Goal: Task Accomplishment & Management: Manage account settings

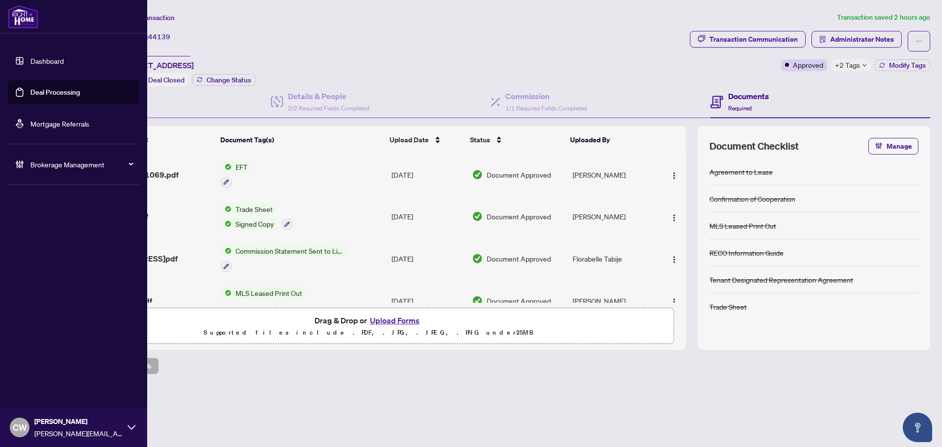
click at [30, 88] on link "Deal Processing" at bounding box center [55, 92] width 50 height 9
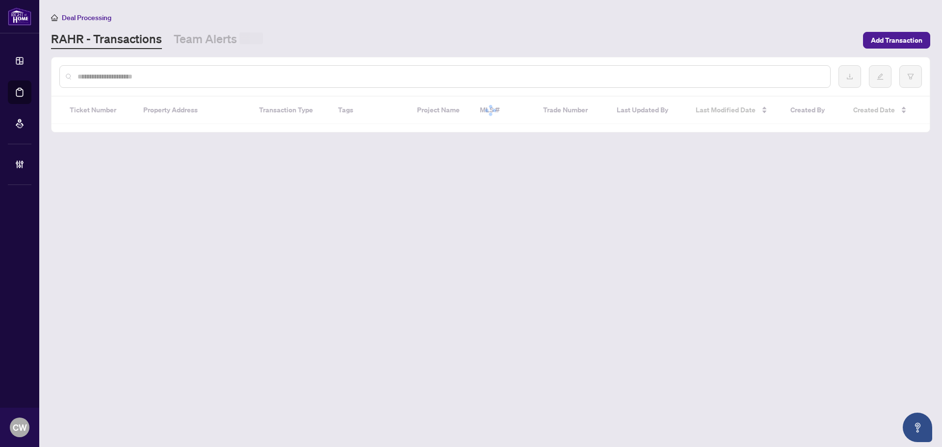
drag, startPoint x: 173, startPoint y: 67, endPoint x: 160, endPoint y: 76, distance: 15.9
click at [173, 67] on div at bounding box center [445, 76] width 772 height 23
click at [160, 76] on input "text" at bounding box center [450, 76] width 745 height 11
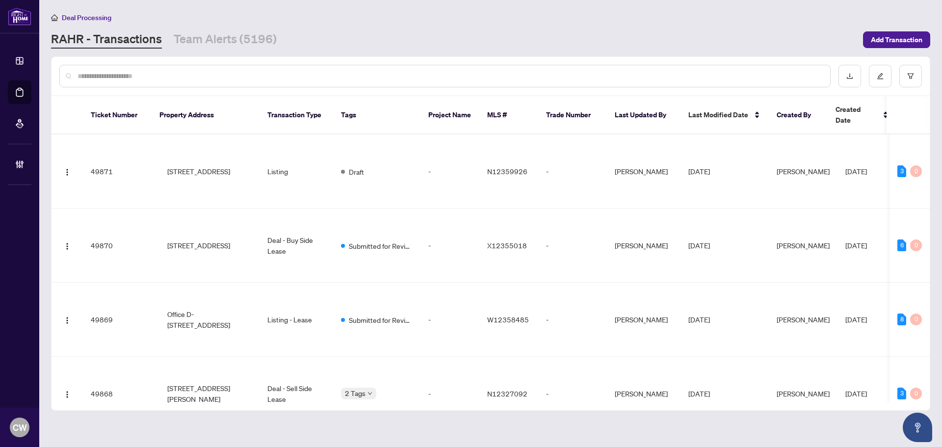
paste input "*******"
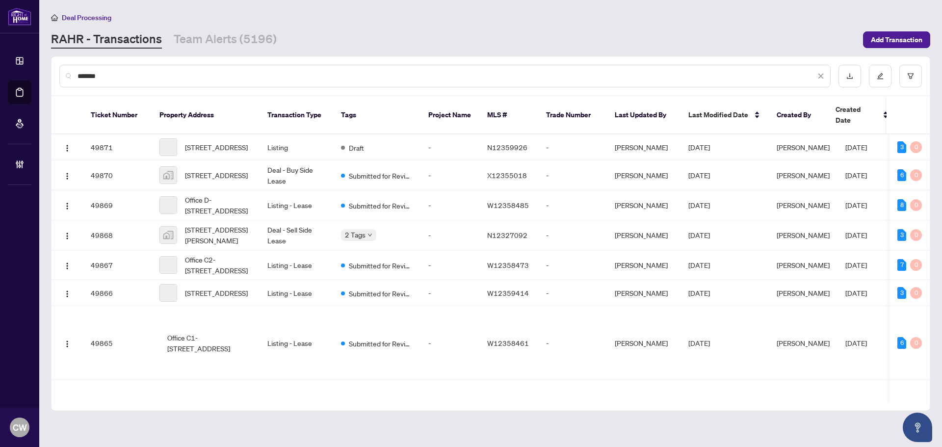
type input "*******"
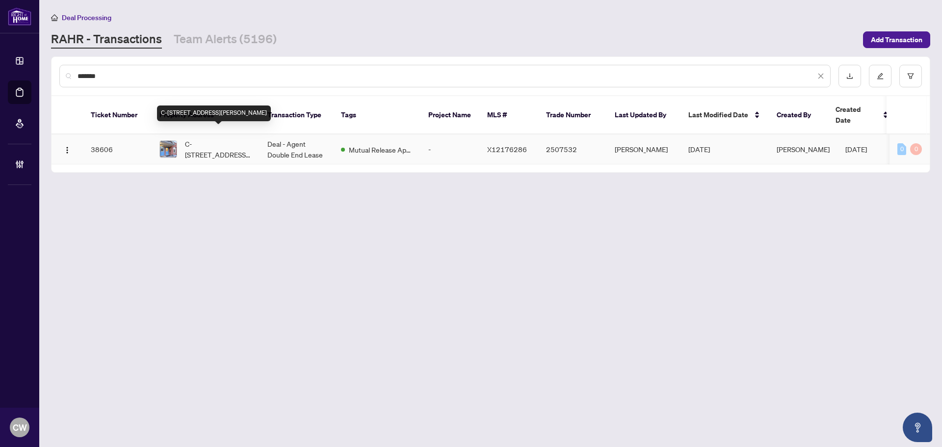
click at [213, 138] on span "C-[STREET_ADDRESS][PERSON_NAME]" at bounding box center [218, 149] width 67 height 22
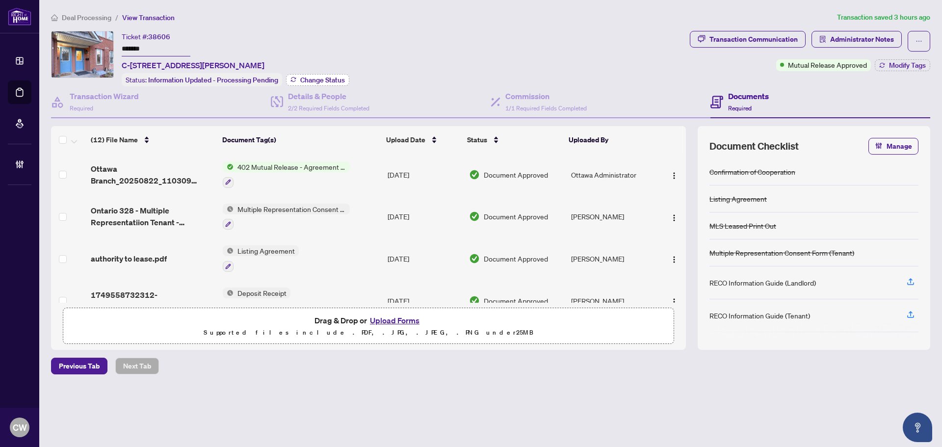
click at [328, 78] on span "Change Status" at bounding box center [322, 80] width 45 height 7
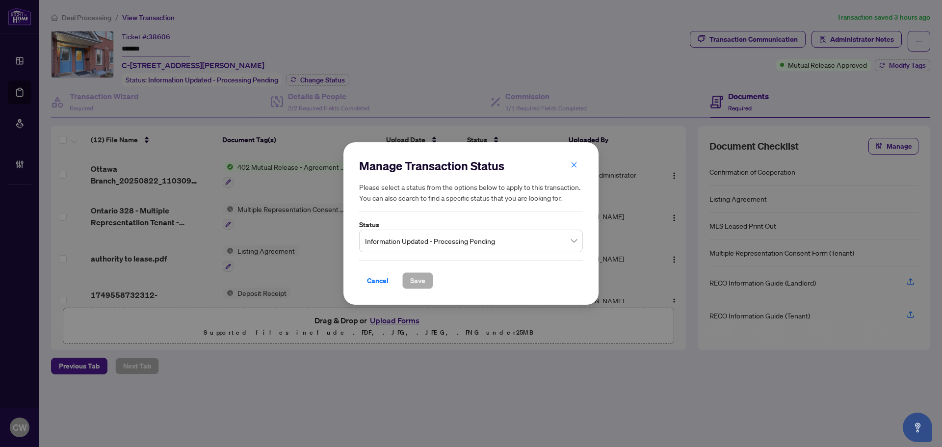
click at [469, 245] on span "Information Updated - Processing Pending" at bounding box center [471, 241] width 212 height 19
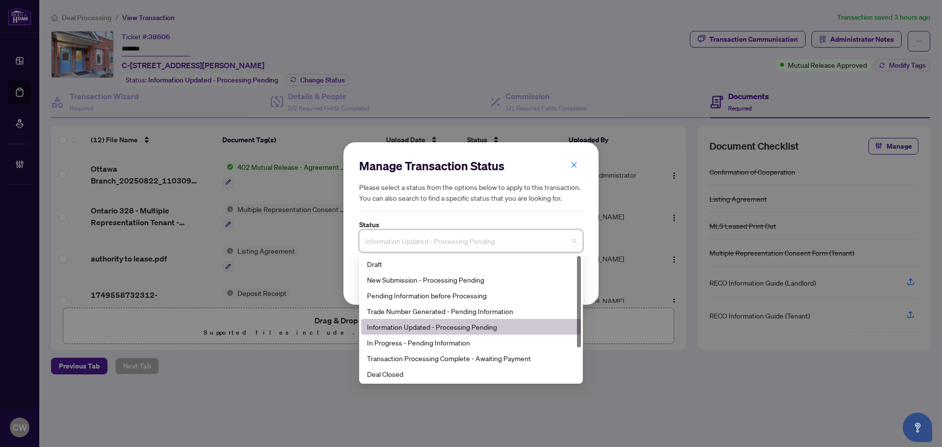
scroll to position [47, 0]
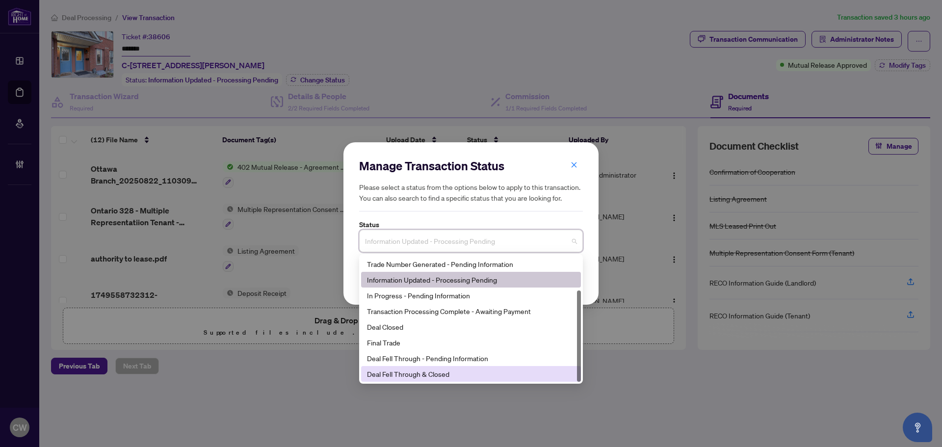
click at [436, 372] on div "Deal Fell Through & Closed" at bounding box center [471, 374] width 208 height 11
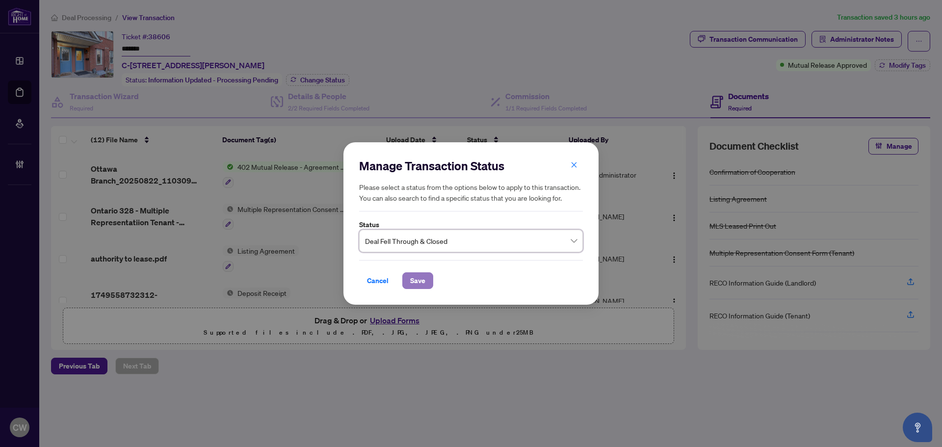
click at [422, 278] on span "Save" at bounding box center [417, 281] width 15 height 16
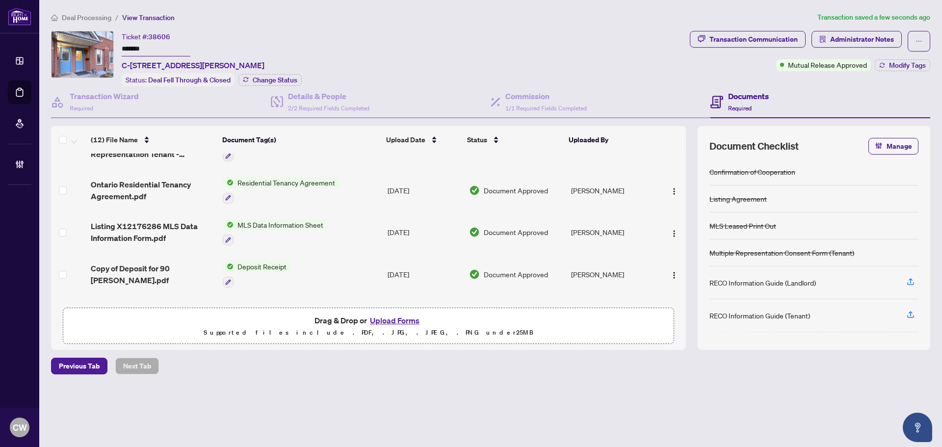
scroll to position [356, 0]
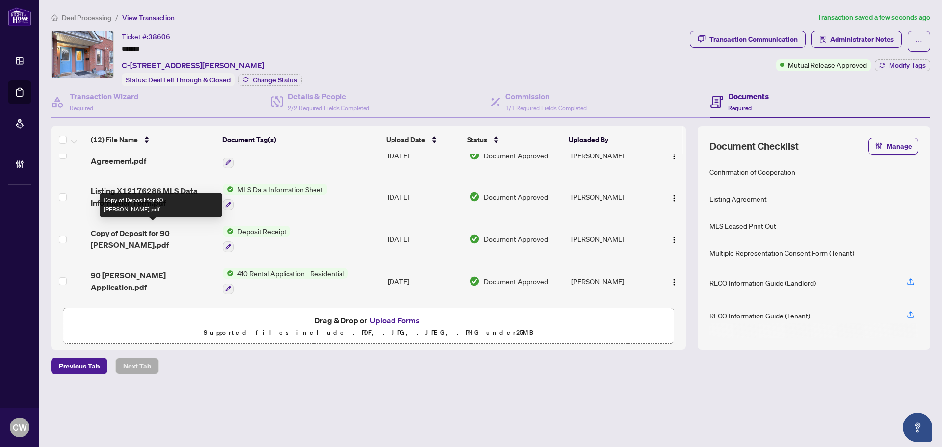
click at [134, 236] on span "Copy of Deposit for 90 [PERSON_NAME].pdf" at bounding box center [153, 239] width 124 height 24
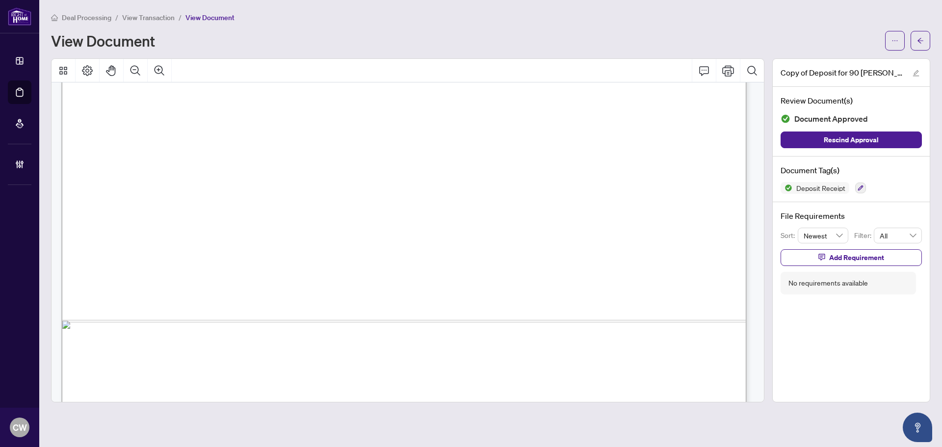
scroll to position [540, 0]
click at [922, 42] on icon "arrow-left" at bounding box center [920, 40] width 7 height 7
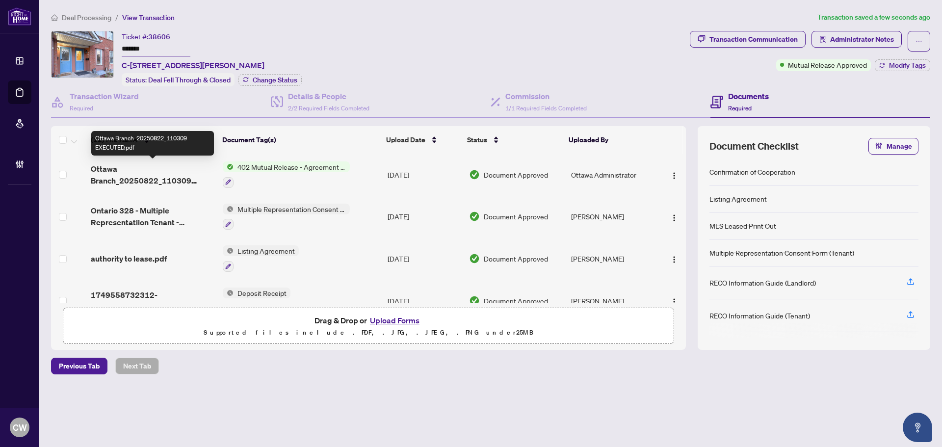
click at [175, 177] on span "Ottawa Branch_20250822_110309 EXECUTED.pdf" at bounding box center [153, 175] width 124 height 24
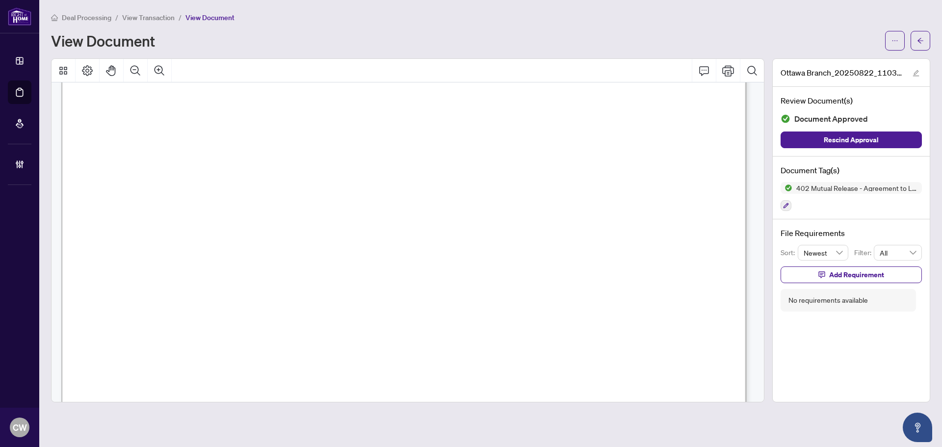
scroll to position [147, 0]
click at [924, 41] on icon "arrow-left" at bounding box center [920, 40] width 7 height 7
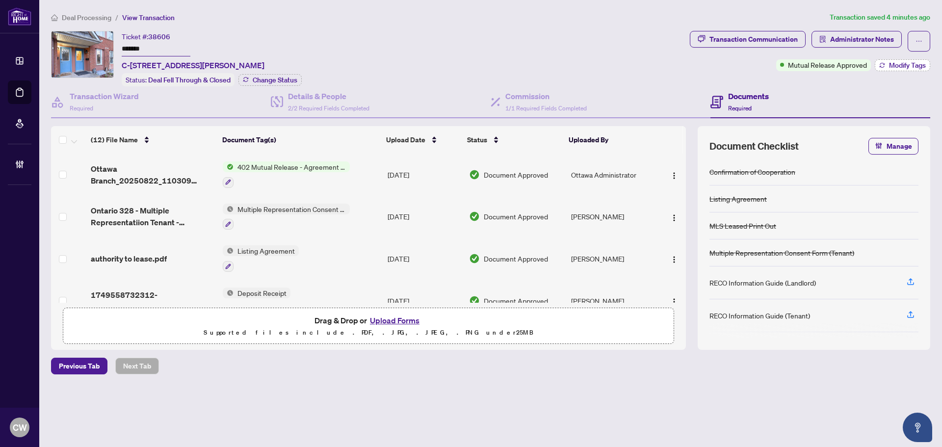
click at [891, 62] on span "Modify Tags" at bounding box center [907, 65] width 37 height 7
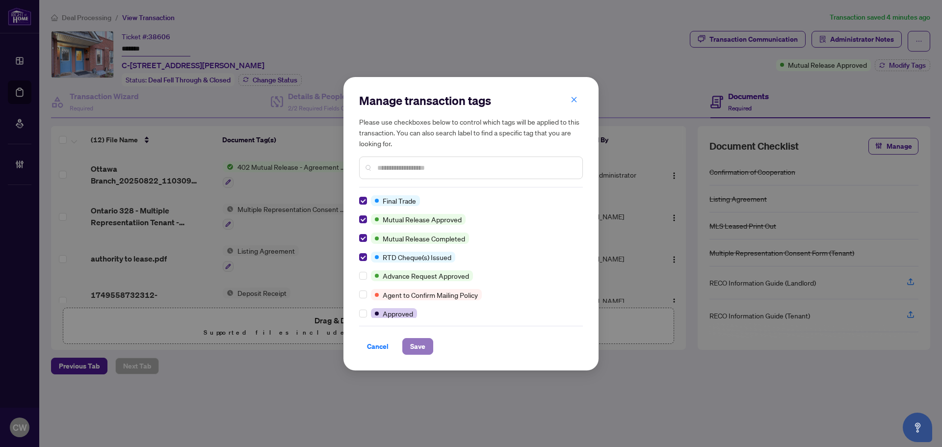
click at [421, 350] on span "Save" at bounding box center [417, 347] width 15 height 16
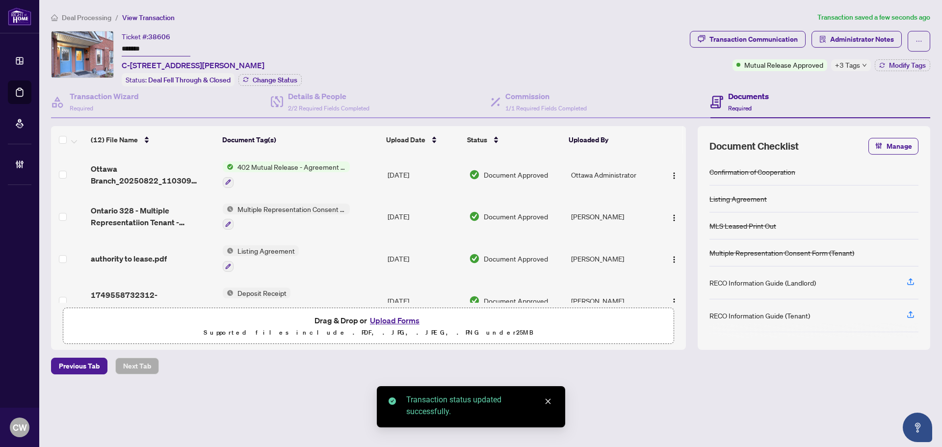
click at [865, 62] on div "+3 Tags" at bounding box center [852, 65] width 40 height 12
click at [577, 52] on div "Ticket #: 38606 ******* [STREET_ADDRESS][PERSON_NAME] Status: Deal Fell Through…" at bounding box center [368, 58] width 635 height 55
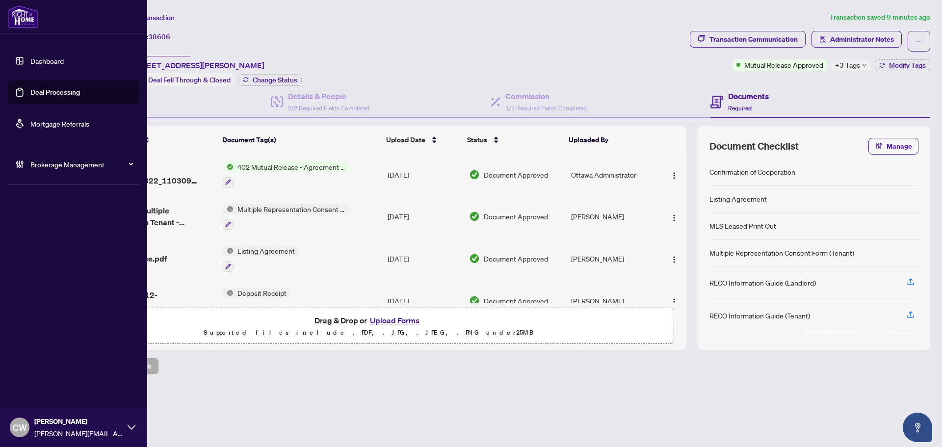
click at [30, 93] on link "Deal Processing" at bounding box center [55, 92] width 50 height 9
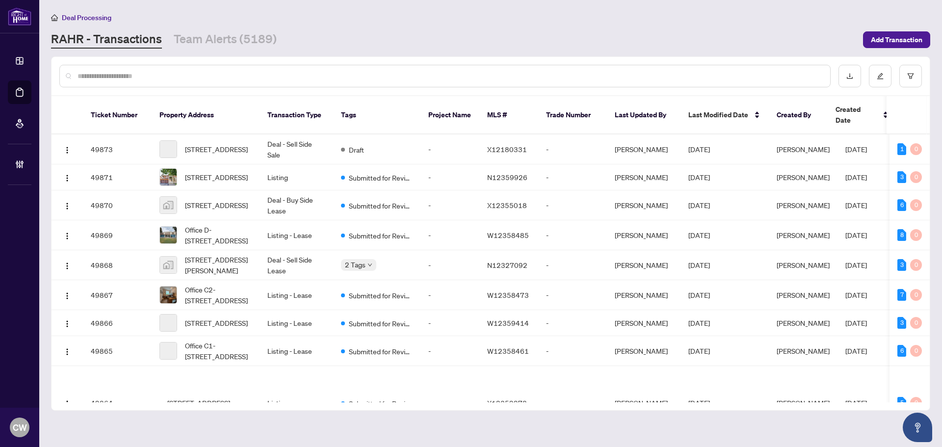
click at [231, 71] on input "text" at bounding box center [450, 76] width 745 height 11
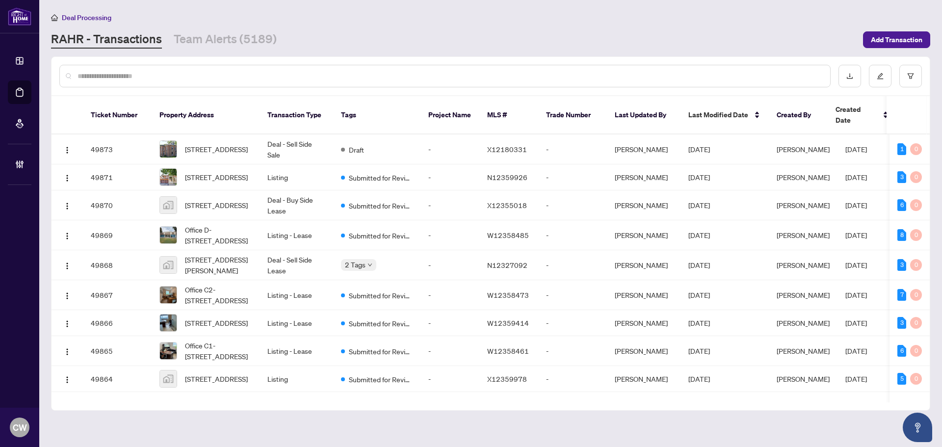
paste input "*******"
type input "*******"
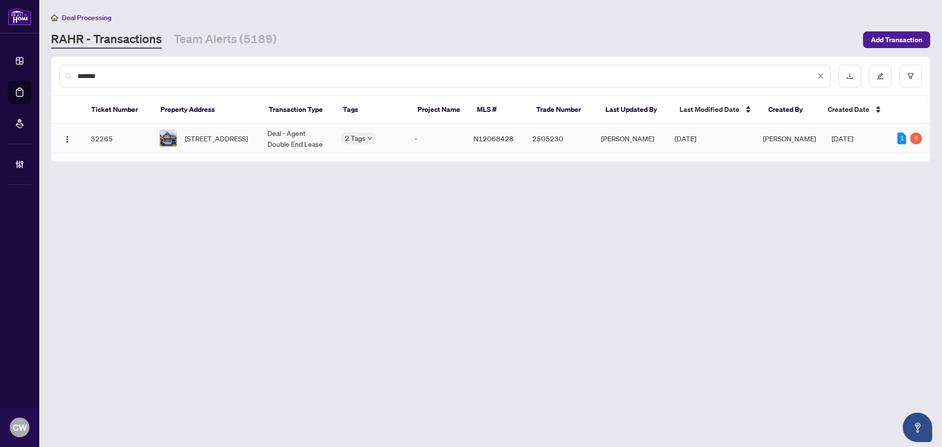
click at [232, 133] on span "[STREET_ADDRESS]" at bounding box center [216, 138] width 63 height 11
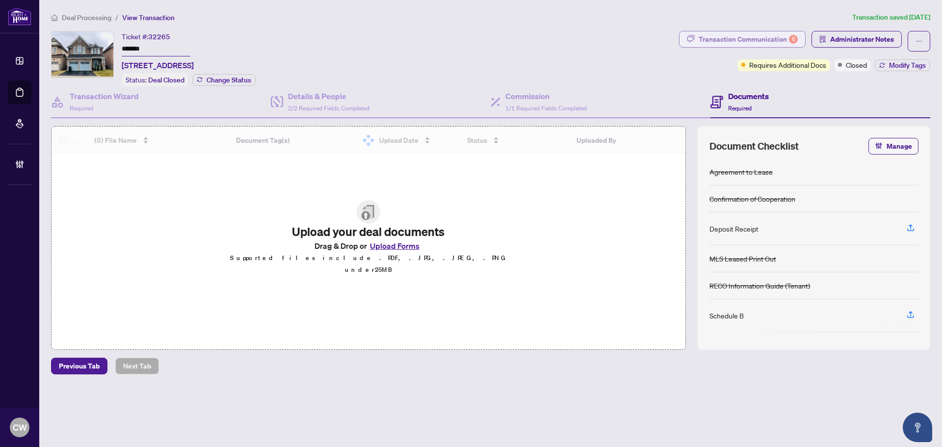
click at [749, 46] on div "Transaction Communication 6" at bounding box center [748, 39] width 99 height 16
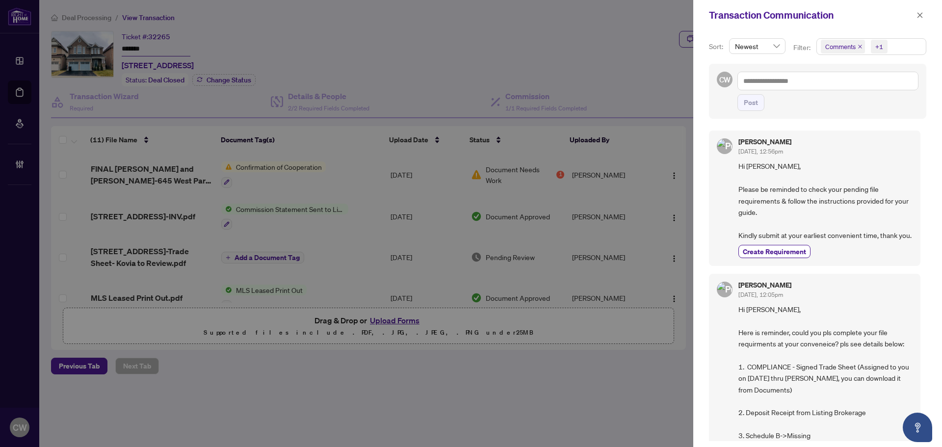
click at [859, 43] on span "Comments" at bounding box center [843, 47] width 44 height 14
click at [824, 87] on span "Select Comments" at bounding box center [827, 87] width 8 height 8
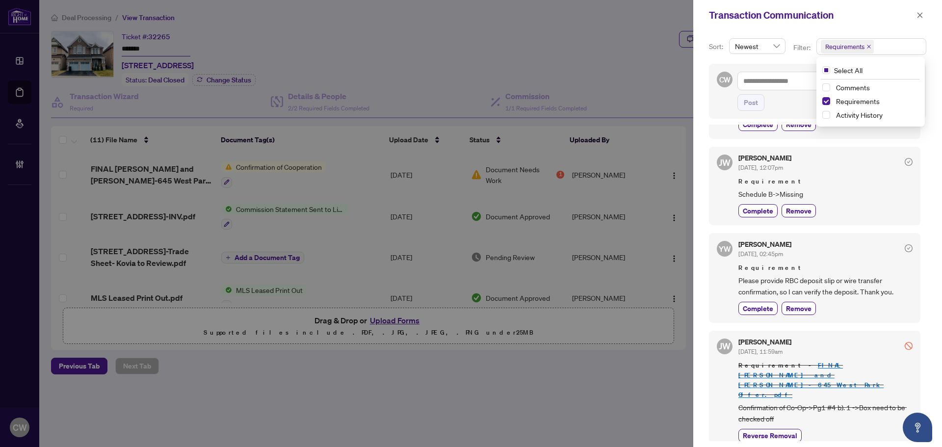
scroll to position [393, 0]
click at [919, 21] on span "button" at bounding box center [920, 15] width 7 height 16
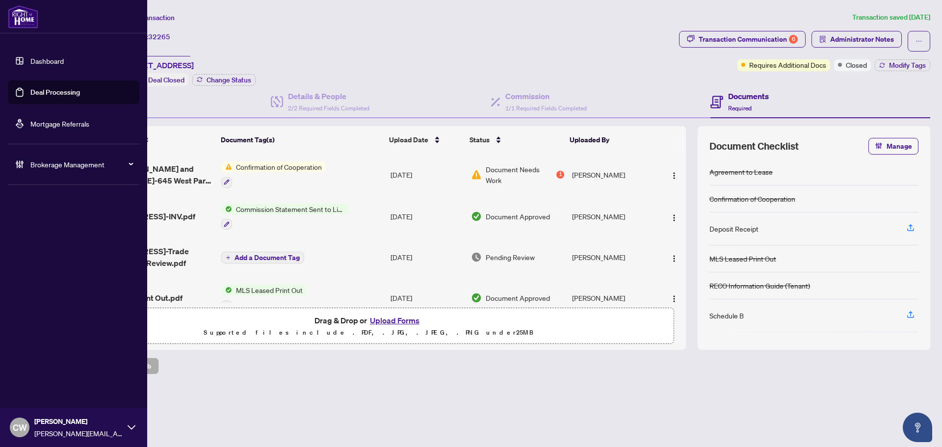
click at [41, 165] on span "Brokerage Management" at bounding box center [81, 164] width 102 height 11
click at [50, 238] on link "Manage Agents" at bounding box center [45, 235] width 49 height 9
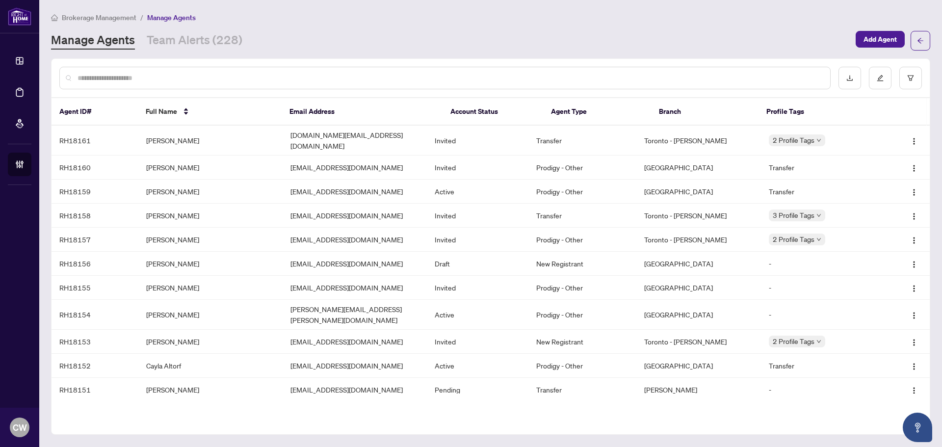
click at [215, 79] on input "text" at bounding box center [450, 78] width 745 height 11
type input "*****"
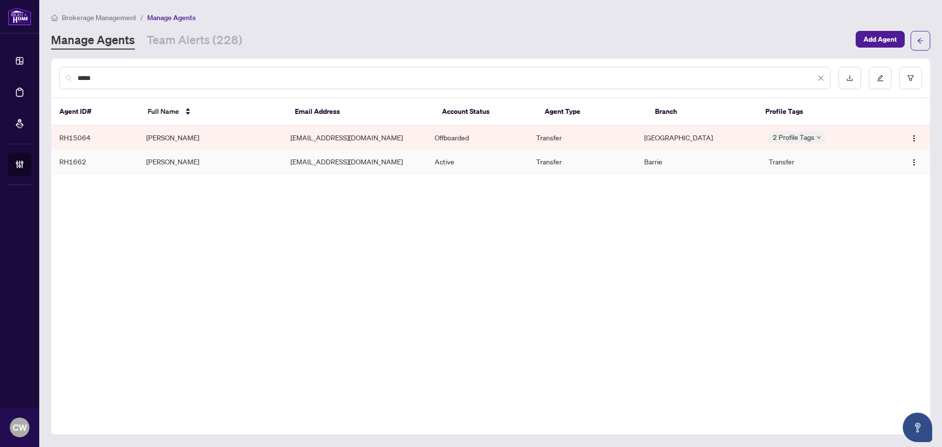
click at [161, 160] on td "[PERSON_NAME]" at bounding box center [210, 162] width 144 height 24
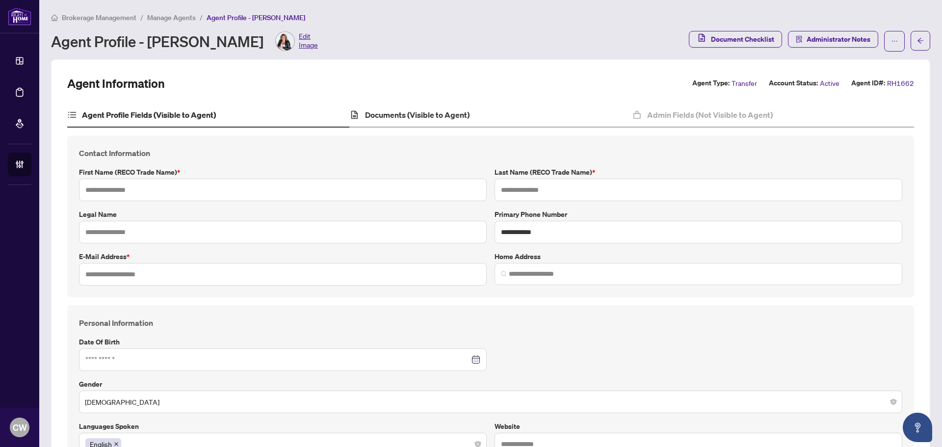
type textarea "**********"
click at [402, 120] on h4 "Documents (Visible to Agent)" at bounding box center [417, 115] width 105 height 12
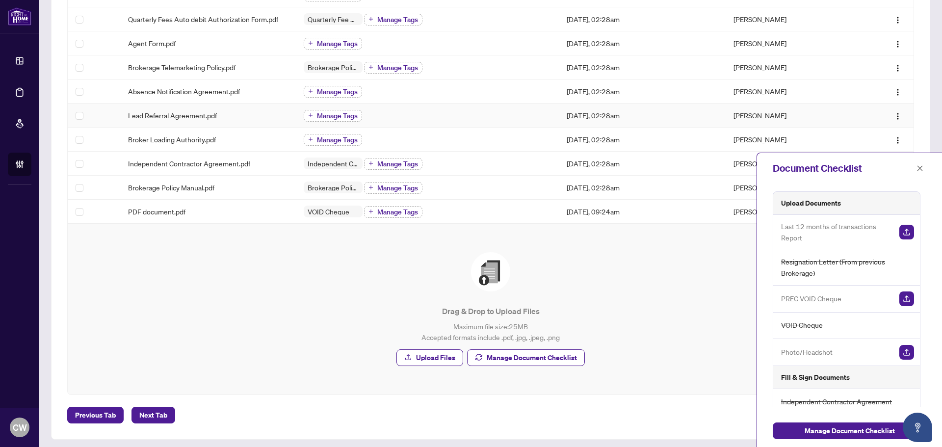
scroll to position [233, 0]
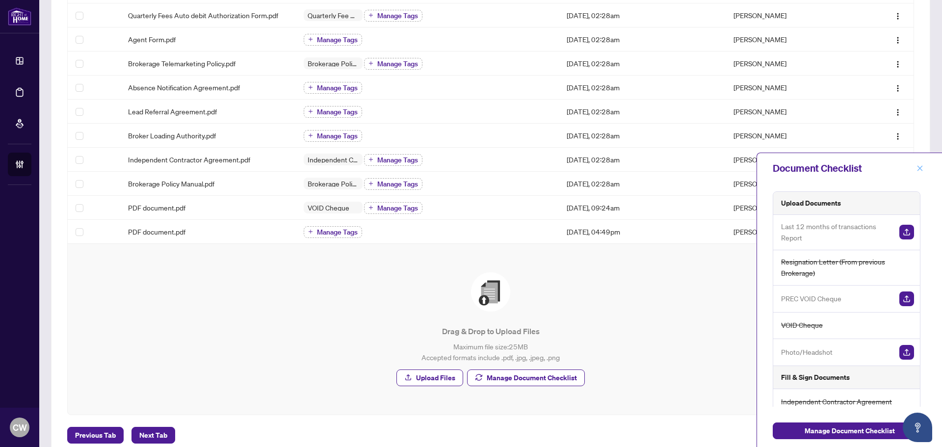
click at [923, 172] on span "button" at bounding box center [920, 169] width 7 height 16
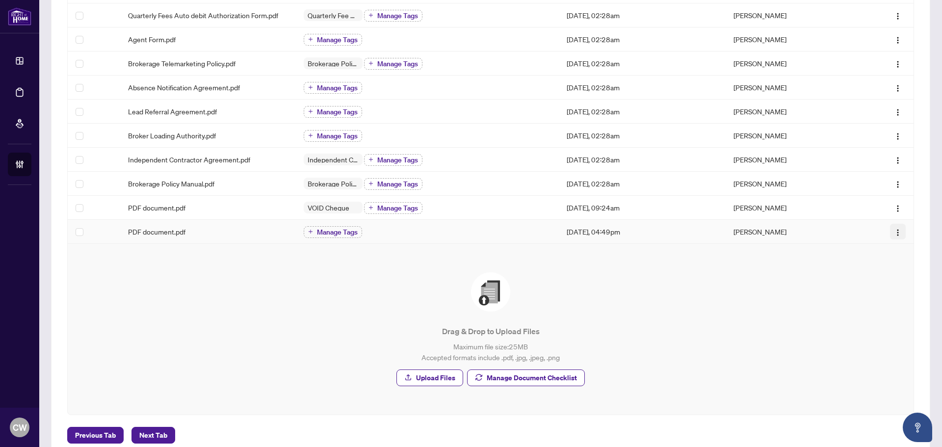
click at [894, 231] on img "button" at bounding box center [898, 233] width 8 height 8
click at [849, 325] on span "Archive" at bounding box center [844, 329] width 94 height 11
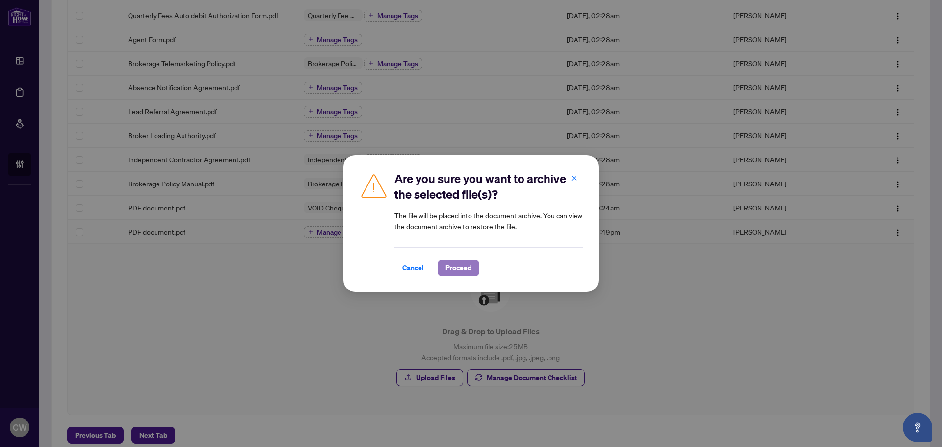
click at [450, 271] on span "Proceed" at bounding box center [459, 268] width 26 height 16
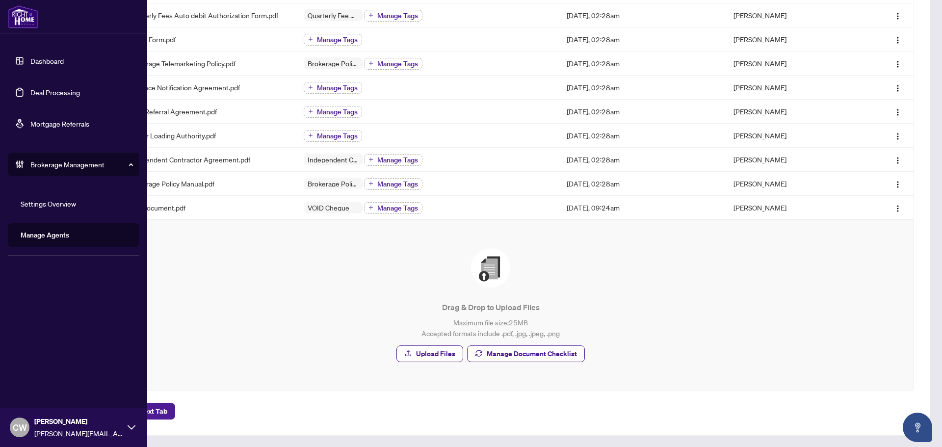
click at [33, 427] on div "CW [PERSON_NAME] [PERSON_NAME][EMAIL_ADDRESS][DOMAIN_NAME]" at bounding box center [73, 427] width 147 height 39
click at [55, 392] on button "Logout" at bounding box center [74, 389] width 132 height 17
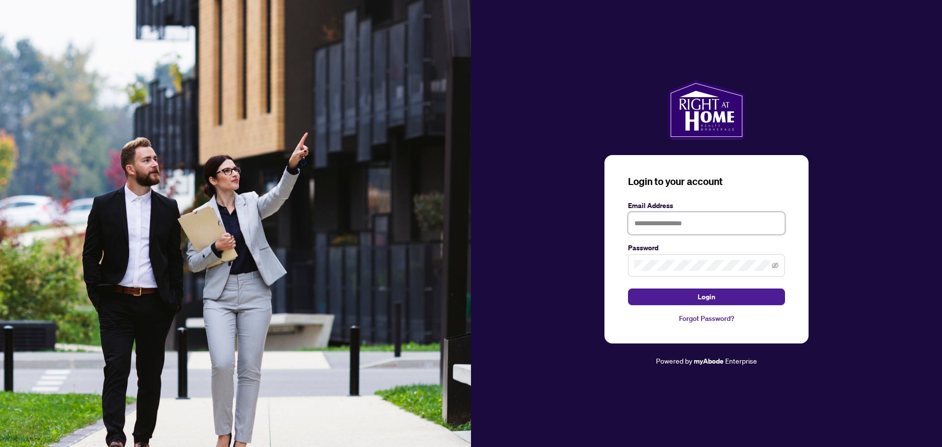
type input "**********"
